Goal: Information Seeking & Learning: Learn about a topic

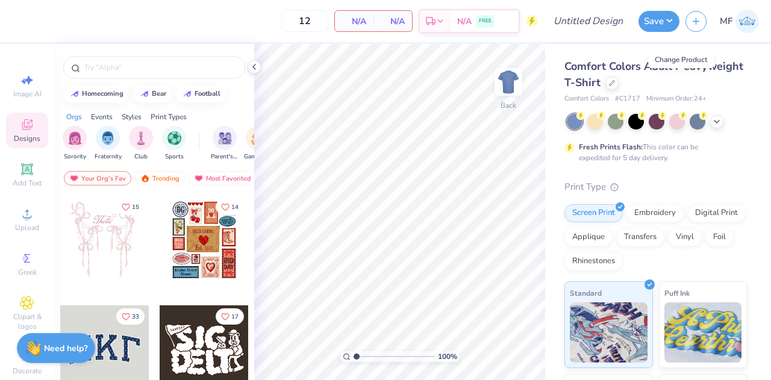
click at [615, 81] on icon at bounding box center [612, 83] width 6 height 6
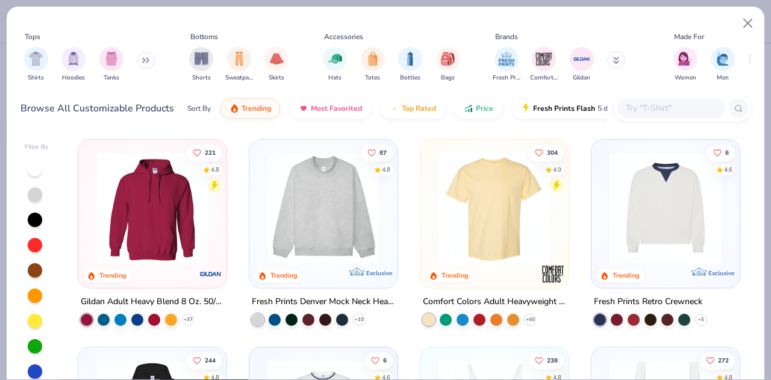
click at [146, 57] on button at bounding box center [146, 60] width 18 height 18
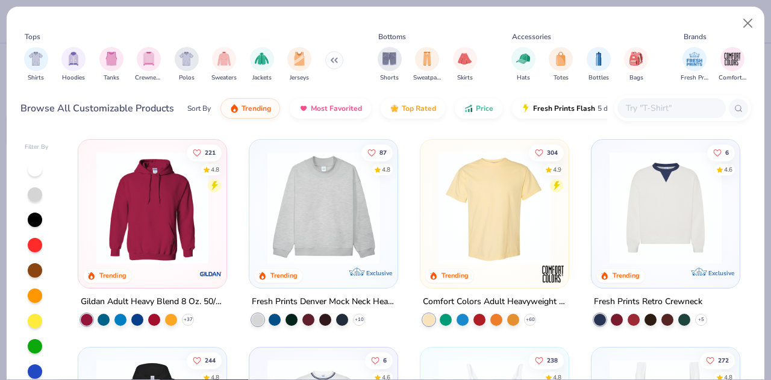
click at [265, 57] on img "filter for Jackets" at bounding box center [262, 59] width 14 height 14
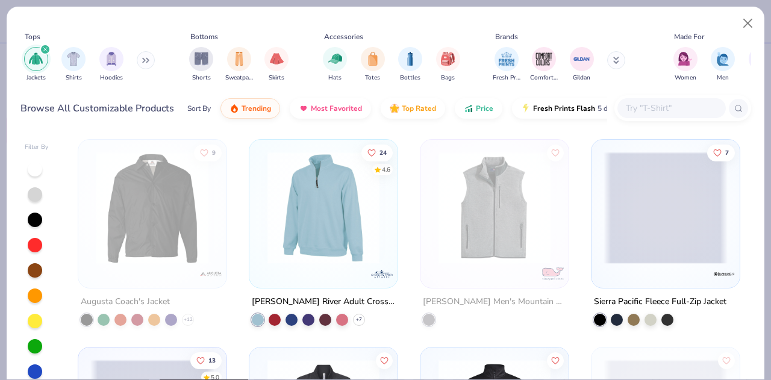
click at [451, 58] on img "filter for Bags" at bounding box center [447, 59] width 13 height 14
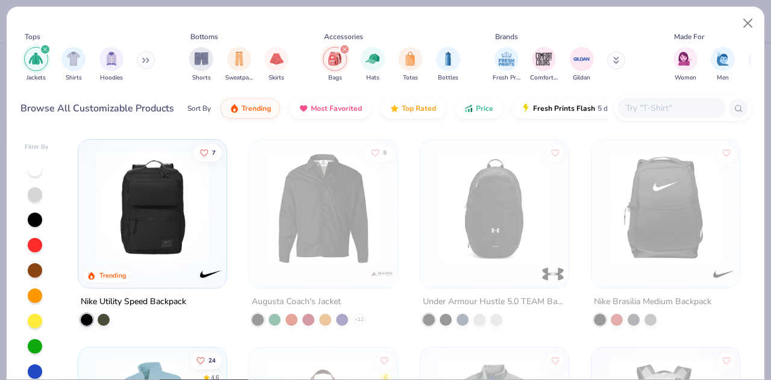
click at [418, 51] on div "filter for Totes" at bounding box center [410, 59] width 24 height 24
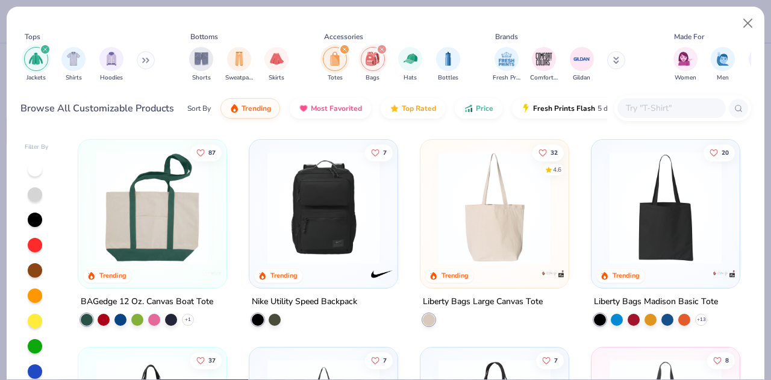
click at [383, 51] on icon "filter for Bags" at bounding box center [382, 50] width 4 height 4
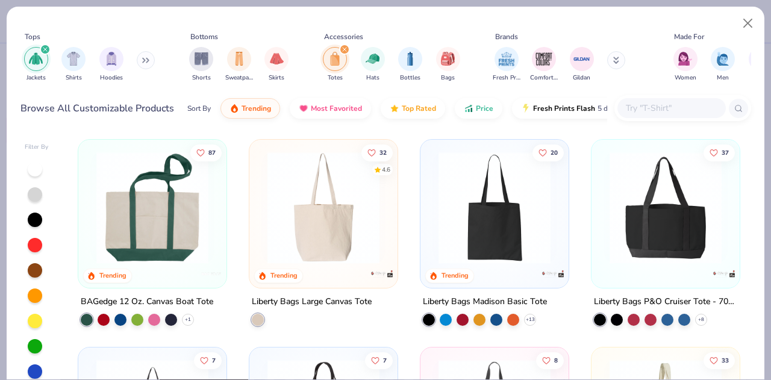
click at [341, 49] on div "filter for Totes" at bounding box center [344, 49] width 11 height 11
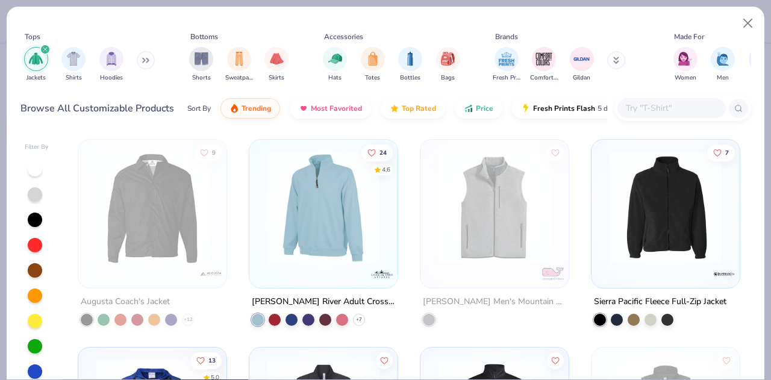
click at [409, 57] on img "filter for Bottles" at bounding box center [410, 59] width 13 height 14
click at [42, 45] on div "filter for Jackets" at bounding box center [45, 49] width 11 height 11
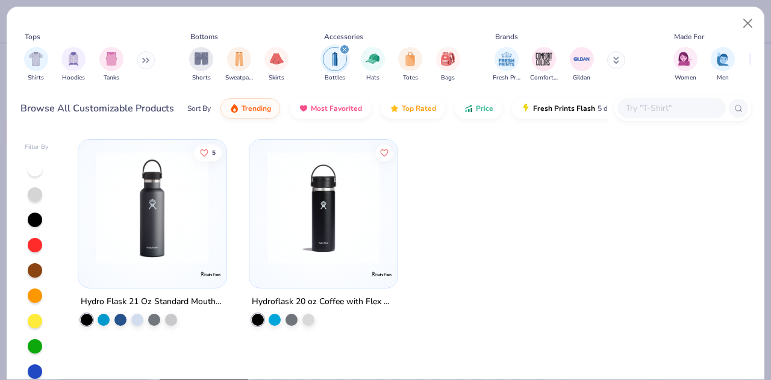
click at [347, 41] on div "Accessories" at bounding box center [343, 36] width 39 height 11
click at [612, 53] on div "Fresh Prints Comfort Colors Gildan" at bounding box center [567, 64] width 152 height 45
click at [618, 63] on icon at bounding box center [617, 62] width 4 height 2
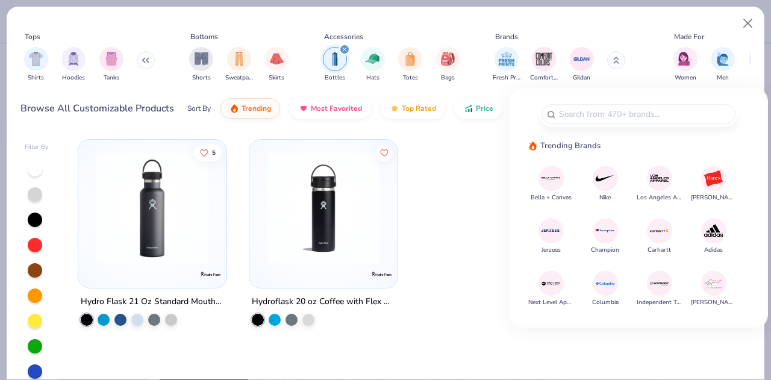
click at [614, 63] on button at bounding box center [617, 60] width 18 height 18
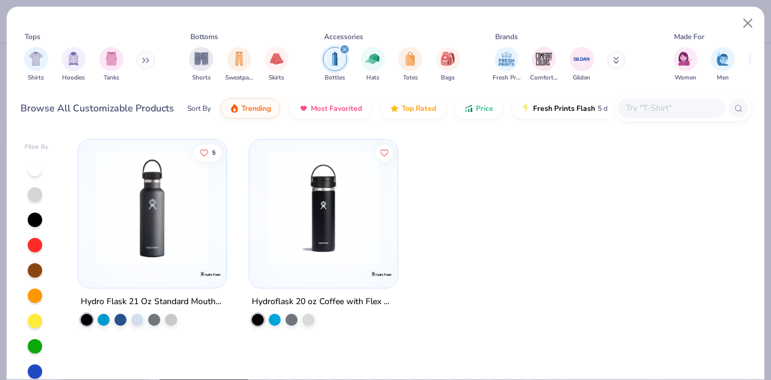
click at [615, 59] on icon at bounding box center [617, 60] width 6 height 7
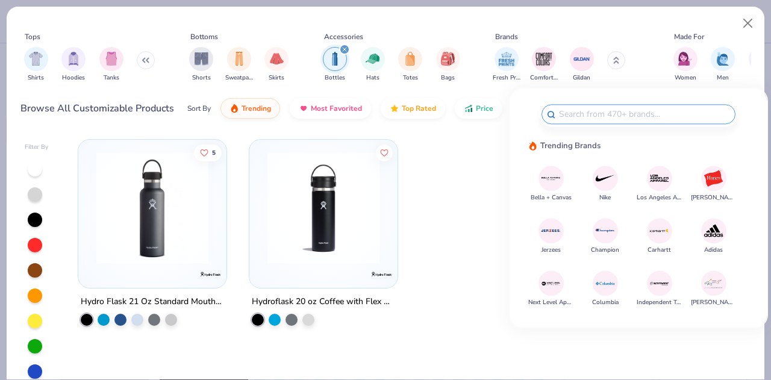
click at [672, 351] on div "5 Hydro Flask 21 Oz Standard Mouth Water Bottle Hydroflask 20 oz Coffee with Fl…" at bounding box center [409, 287] width 685 height 309
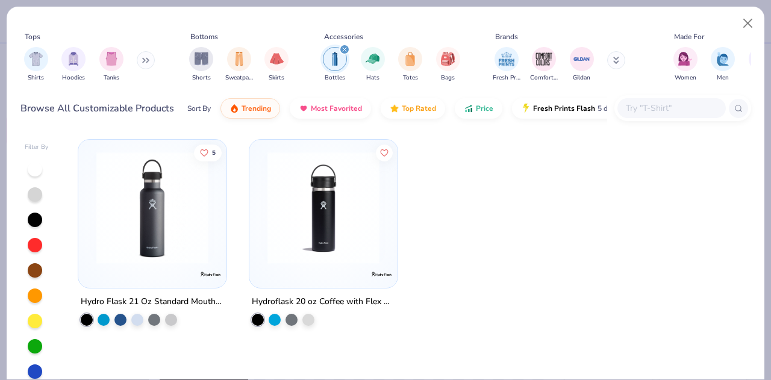
scroll to position [0, 41]
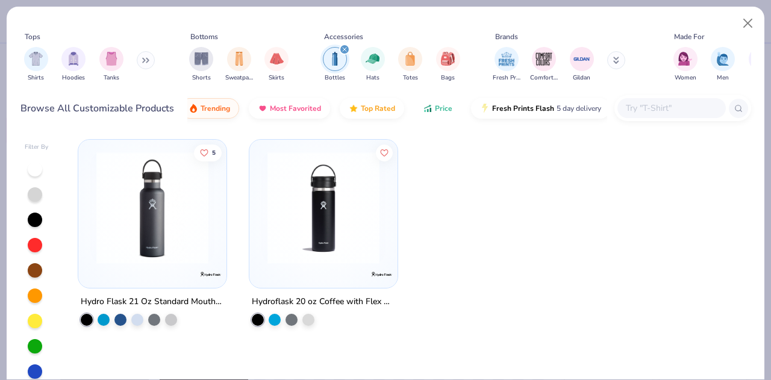
click at [424, 112] on button "Price" at bounding box center [438, 108] width 48 height 20
click at [343, 51] on icon "filter for Bottles" at bounding box center [345, 50] width 4 height 4
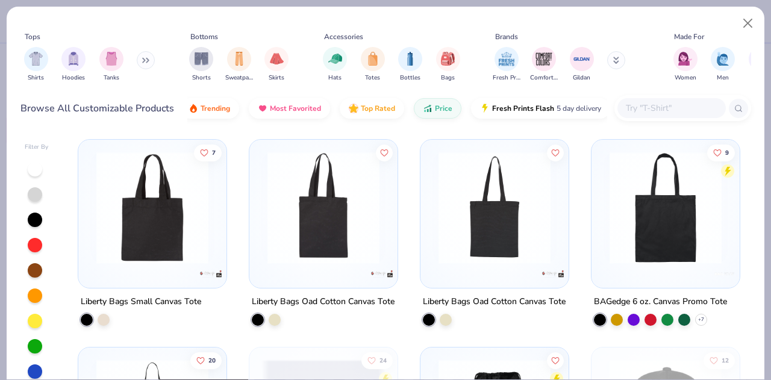
click at [506, 60] on img "filter for Fresh Prints" at bounding box center [507, 59] width 18 height 18
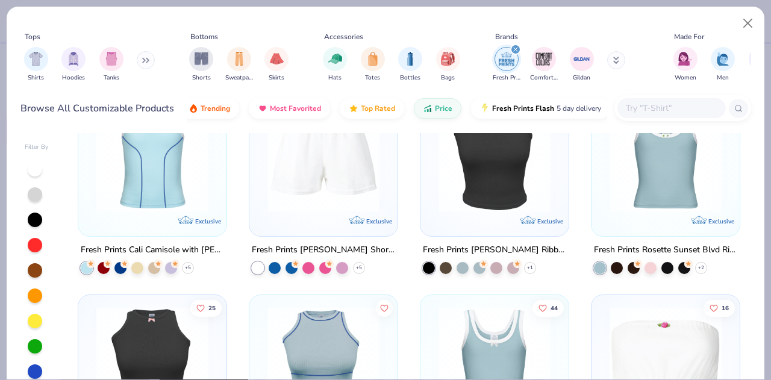
scroll to position [1299, 0]
click at [517, 48] on icon "filter for Fresh Prints" at bounding box center [516, 50] width 4 height 4
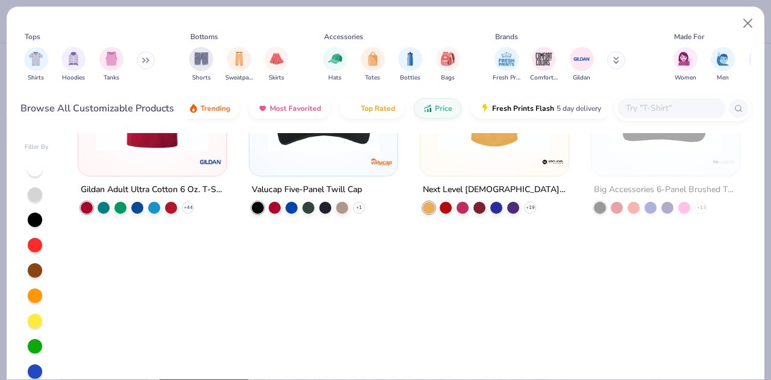
scroll to position [943, 0]
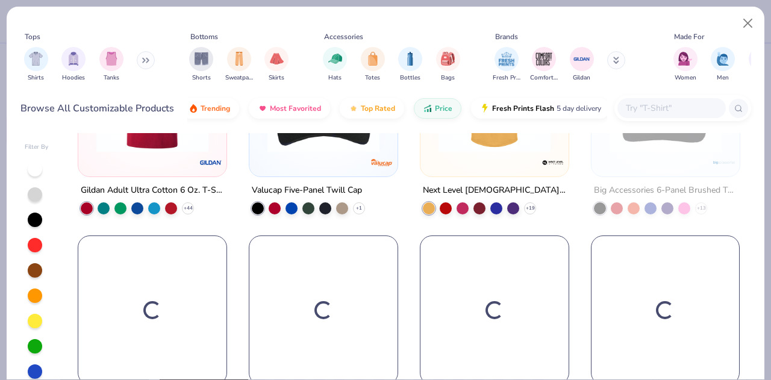
click at [550, 63] on img "filter for Comfort Colors" at bounding box center [544, 59] width 18 height 18
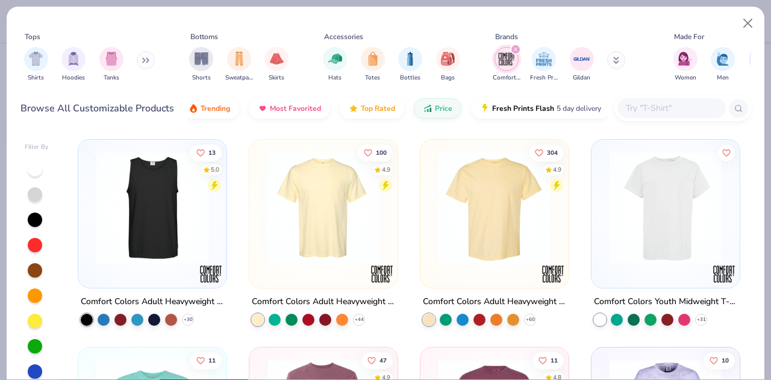
click at [346, 233] on img at bounding box center [324, 208] width 124 height 112
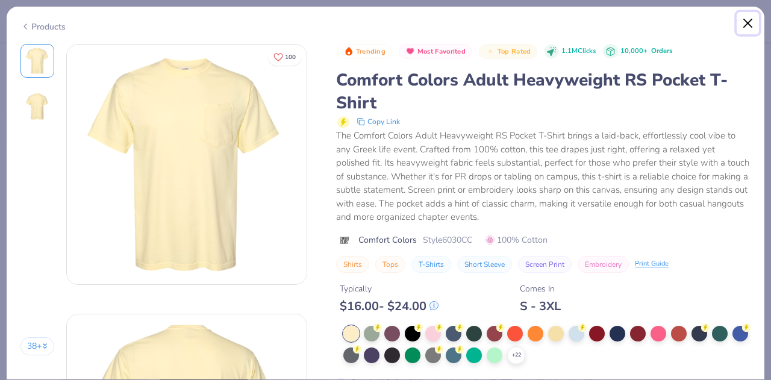
click at [744, 22] on button "Close" at bounding box center [748, 23] width 23 height 23
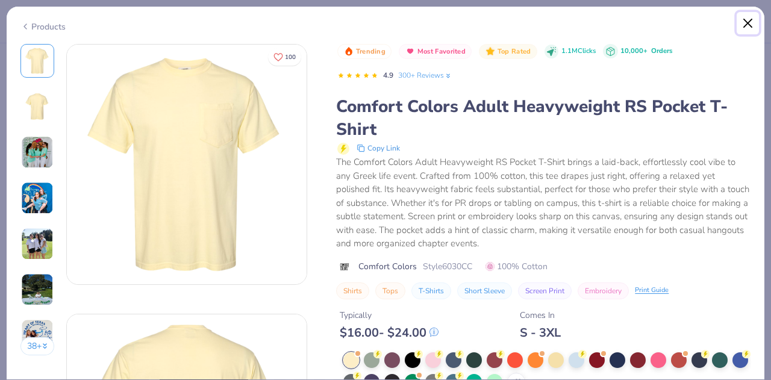
click at [750, 21] on button "Close" at bounding box center [748, 23] width 23 height 23
click at [748, 31] on button "Close" at bounding box center [748, 23] width 23 height 23
click at [748, 17] on button "Close" at bounding box center [748, 23] width 23 height 23
click at [750, 22] on button "Close" at bounding box center [748, 23] width 23 height 23
